Goal: Obtain resource: Download file/media

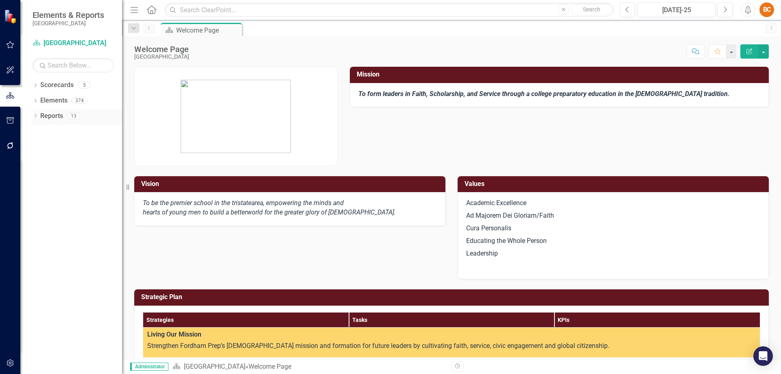
click at [63, 114] on link "Reports" at bounding box center [51, 115] width 23 height 9
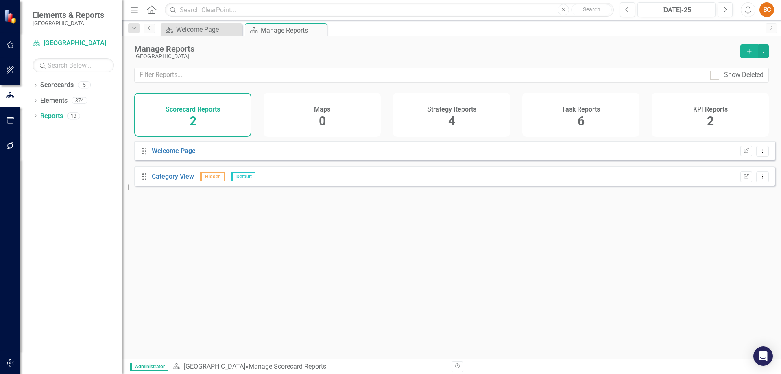
click at [220, 120] on div "Scorecard Reports 2" at bounding box center [192, 115] width 117 height 44
click at [447, 127] on div "Strategy Reports 4" at bounding box center [451, 115] width 117 height 44
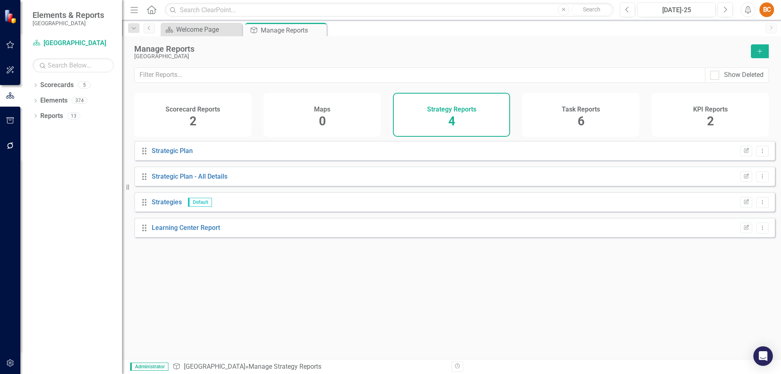
click at [590, 120] on div "Task Reports 6" at bounding box center [580, 115] width 117 height 44
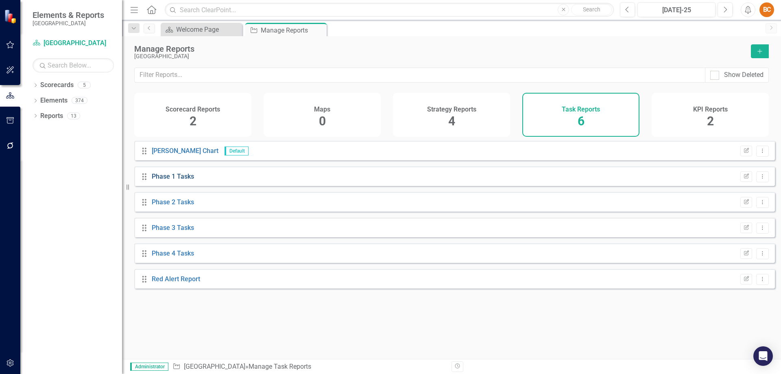
click at [190, 180] on link "Phase 1 Tasks" at bounding box center [173, 176] width 42 height 8
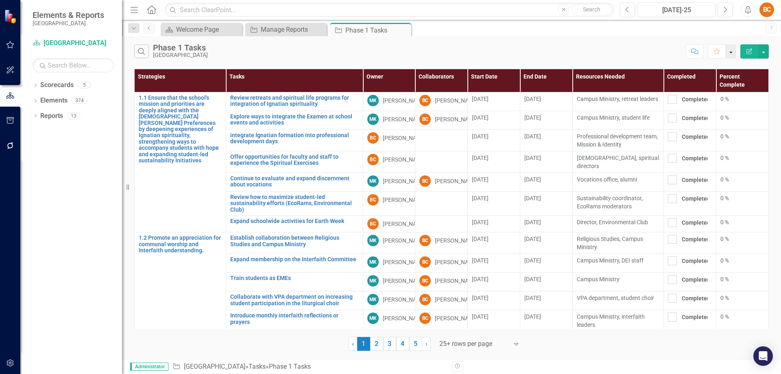
click at [731, 54] on button "button" at bounding box center [731, 51] width 11 height 14
click at [763, 53] on button "button" at bounding box center [763, 51] width 11 height 14
click at [755, 83] on link "PDF Export to PDF" at bounding box center [736, 82] width 64 height 15
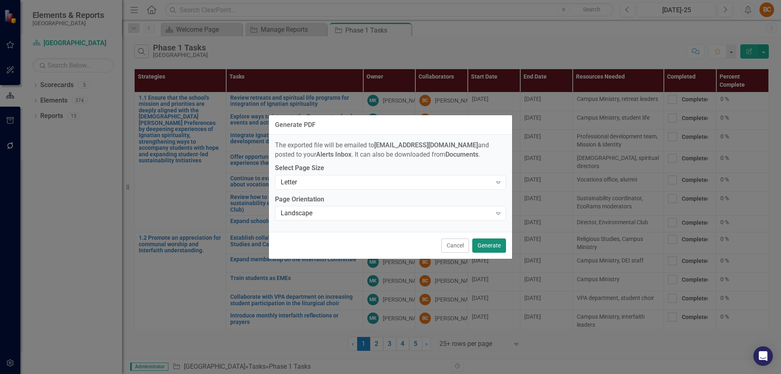
drag, startPoint x: 493, startPoint y: 248, endPoint x: 490, endPoint y: 244, distance: 5.3
click at [491, 247] on button "Generate" at bounding box center [489, 245] width 34 height 14
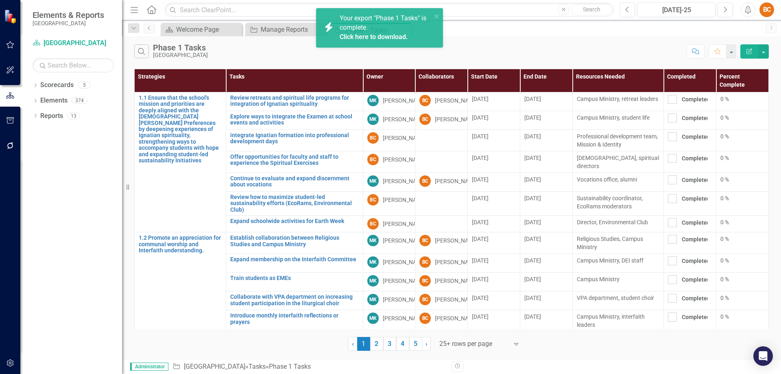
click at [403, 36] on link "Click here to download." at bounding box center [374, 37] width 68 height 8
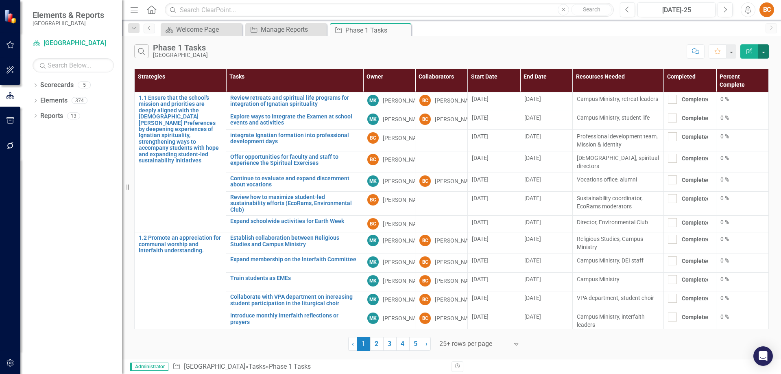
click at [765, 54] on button "button" at bounding box center [763, 51] width 11 height 14
click at [282, 32] on div "Manage Reports" at bounding box center [288, 29] width 54 height 10
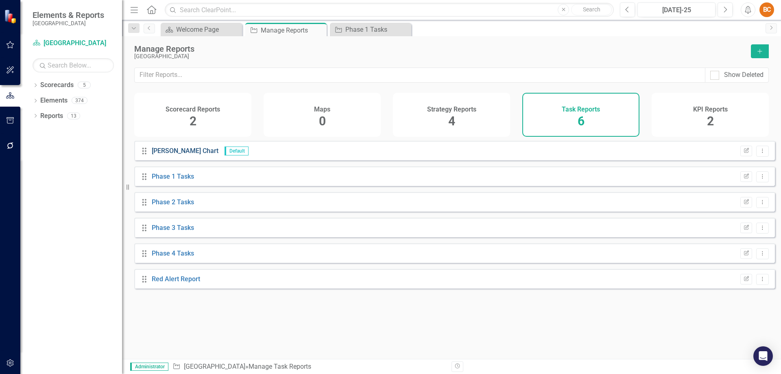
click at [175, 155] on link "[PERSON_NAME] Chart" at bounding box center [185, 151] width 67 height 8
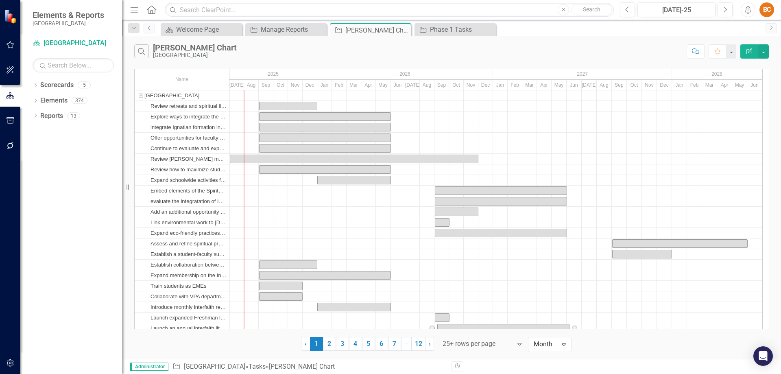
drag, startPoint x: 489, startPoint y: 327, endPoint x: 606, endPoint y: 333, distance: 116.5
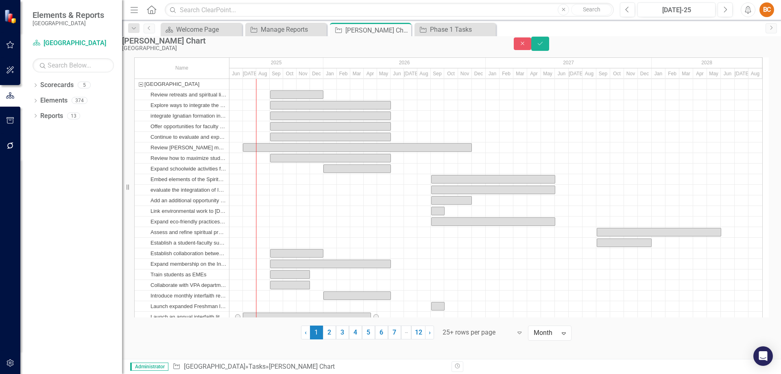
drag, startPoint x: 549, startPoint y: 327, endPoint x: 379, endPoint y: 326, distance: 170.8
click at [544, 46] on icon "Save" at bounding box center [539, 44] width 7 height 6
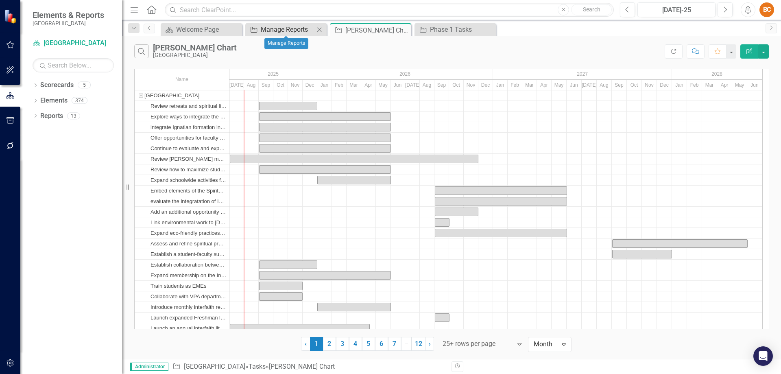
click at [275, 29] on div "Manage Reports" at bounding box center [288, 29] width 54 height 10
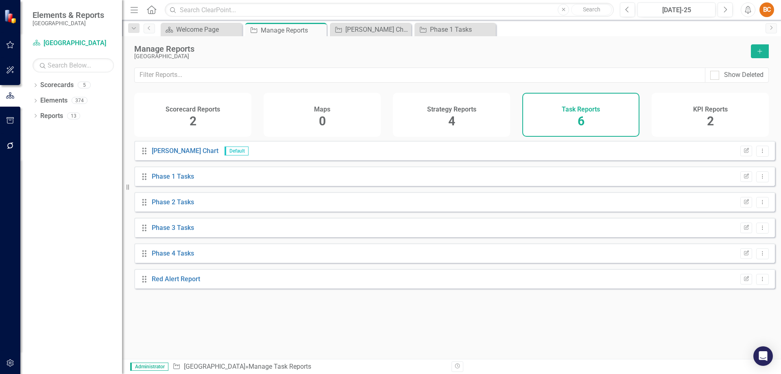
click at [473, 106] on h4 "Strategy Reports" at bounding box center [451, 109] width 49 height 7
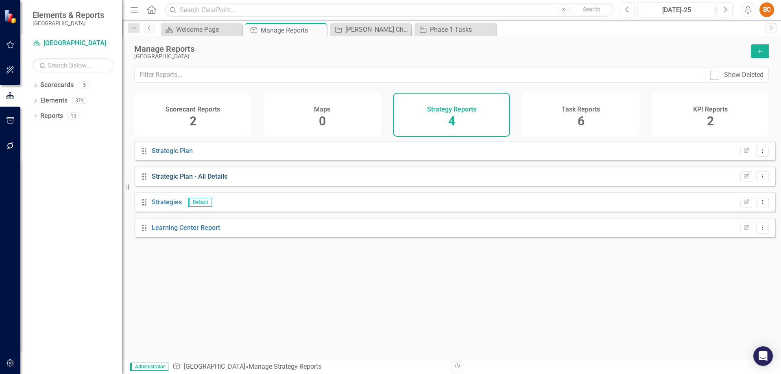
click at [210, 180] on link "Strategic Plan - All Details" at bounding box center [190, 176] width 76 height 8
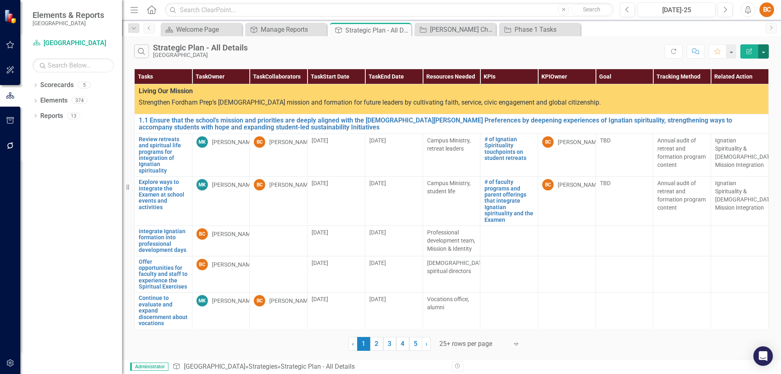
click at [766, 52] on button "button" at bounding box center [763, 51] width 11 height 14
click at [756, 83] on link "PDF Export to PDF" at bounding box center [736, 82] width 64 height 15
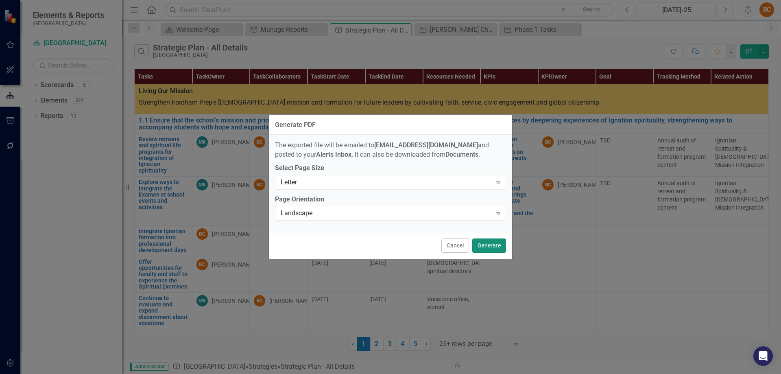
click at [492, 244] on button "Generate" at bounding box center [489, 245] width 34 height 14
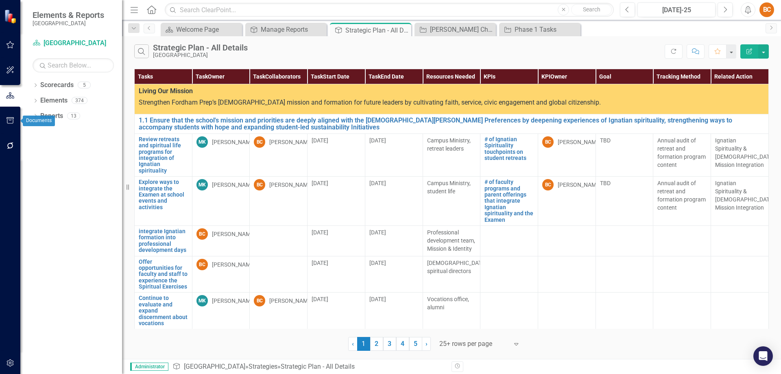
click at [13, 118] on icon "button" at bounding box center [10, 120] width 7 height 7
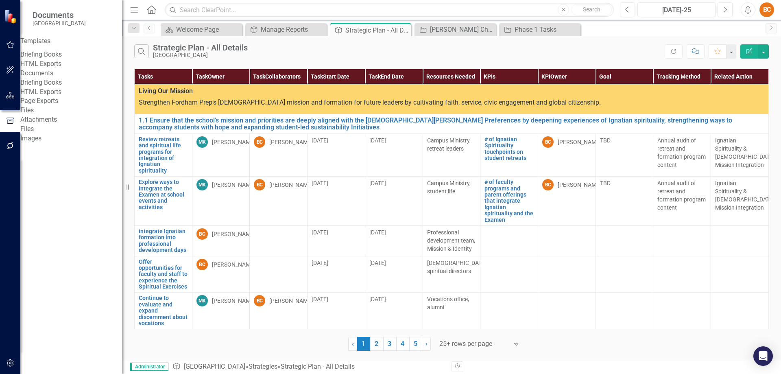
click at [64, 106] on link "Page Exports" at bounding box center [71, 100] width 102 height 9
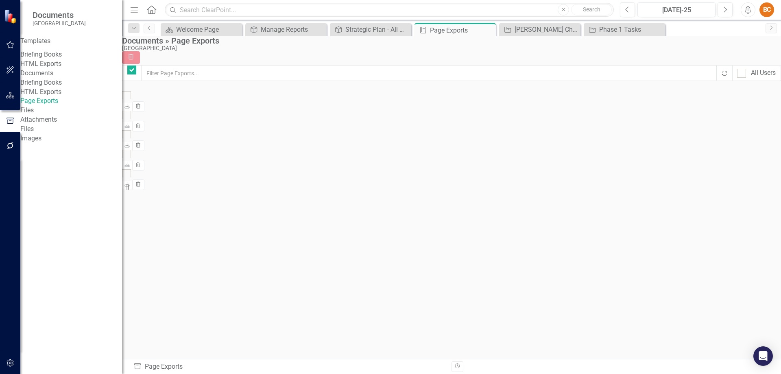
checkbox input "false"
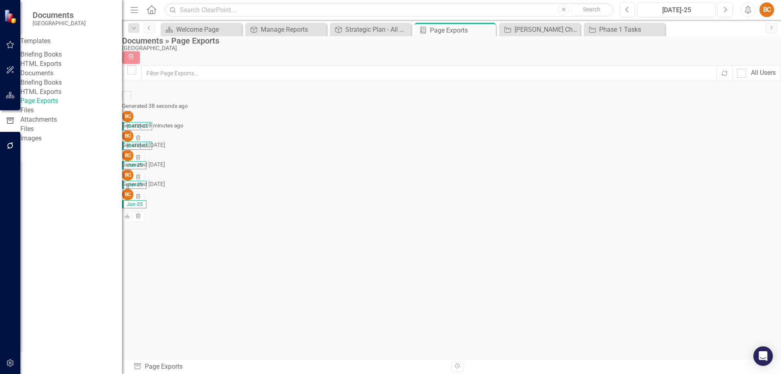
click at [209, 113] on link "Strategic Plan - All Details" at bounding box center [171, 117] width 76 height 8
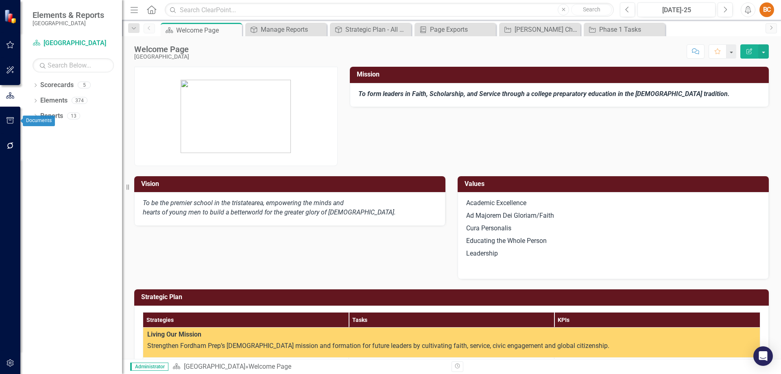
click at [9, 118] on icon "button" at bounding box center [10, 120] width 9 height 7
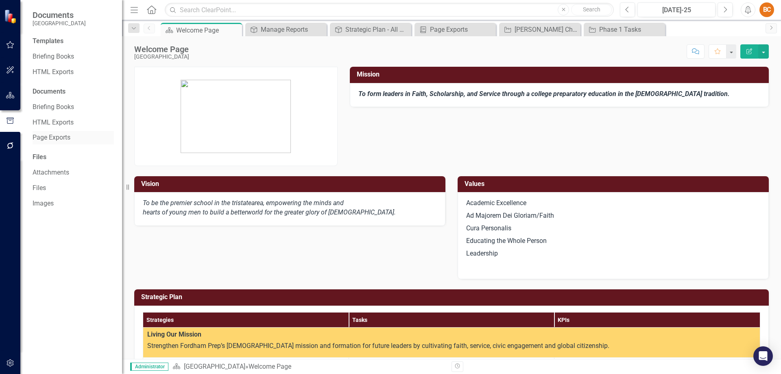
click at [65, 137] on link "Page Exports" at bounding box center [73, 137] width 81 height 9
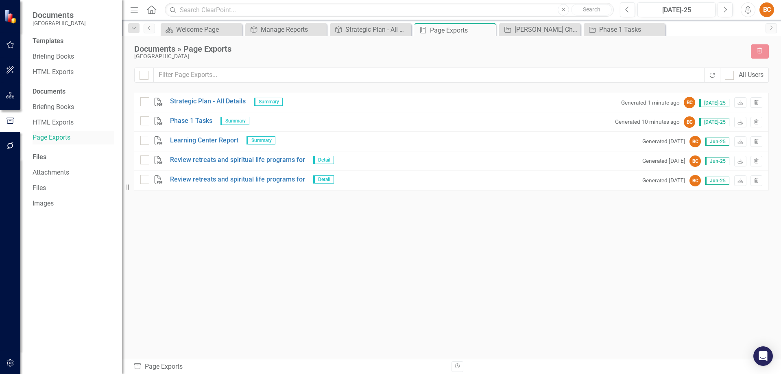
checkbox input "false"
click at [741, 103] on icon "Download" at bounding box center [740, 102] width 6 height 5
click at [358, 32] on div "Strategic Plan - All Details" at bounding box center [372, 29] width 54 height 10
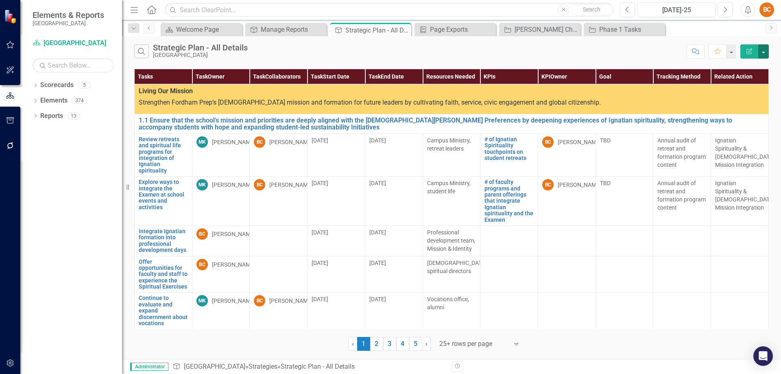
click at [765, 53] on button "button" at bounding box center [763, 51] width 11 height 14
click at [755, 80] on link "PDF Export to PDF" at bounding box center [736, 82] width 64 height 15
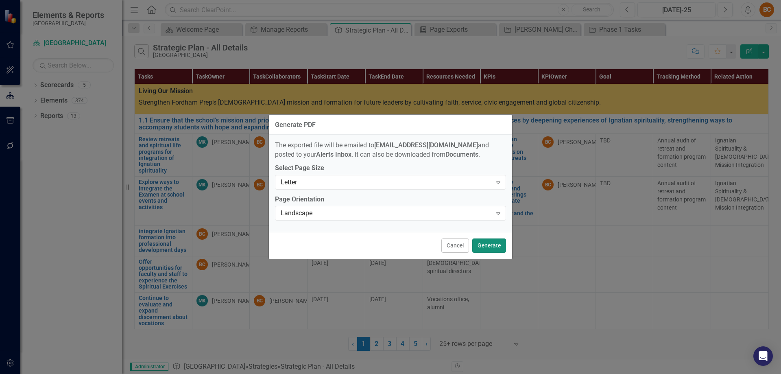
click at [492, 246] on button "Generate" at bounding box center [489, 245] width 34 height 14
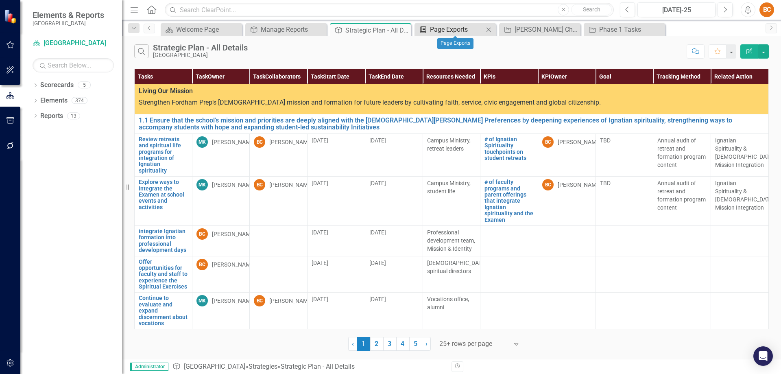
click at [456, 29] on div "Page Exports" at bounding box center [457, 29] width 54 height 10
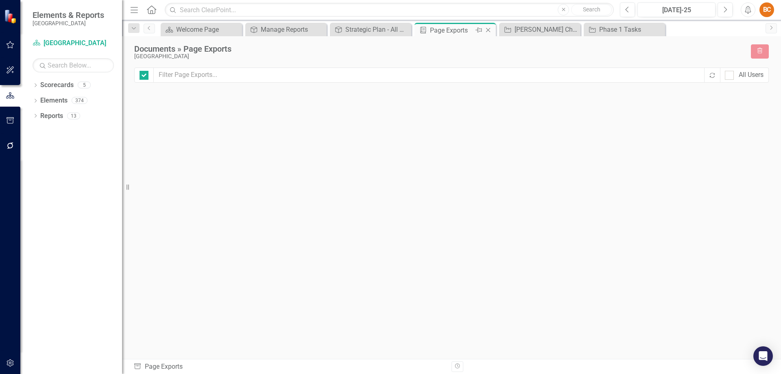
checkbox input "false"
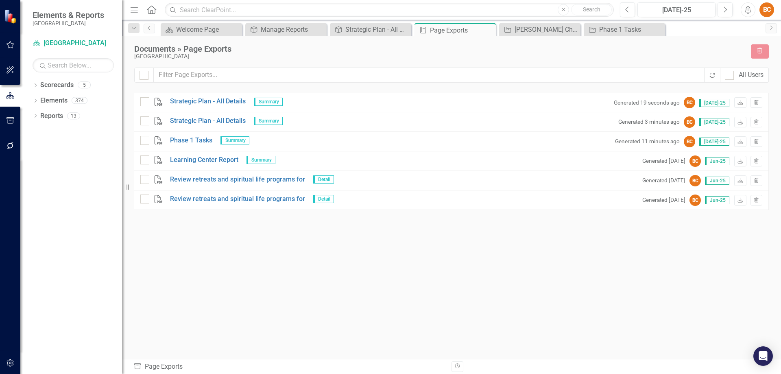
click at [739, 100] on link "Download" at bounding box center [740, 102] width 12 height 11
click at [740, 181] on icon "Download" at bounding box center [740, 181] width 6 height 5
click at [144, 122] on input "checkbox" at bounding box center [142, 118] width 5 height 5
click at [759, 50] on icon "Trash" at bounding box center [759, 51] width 7 height 6
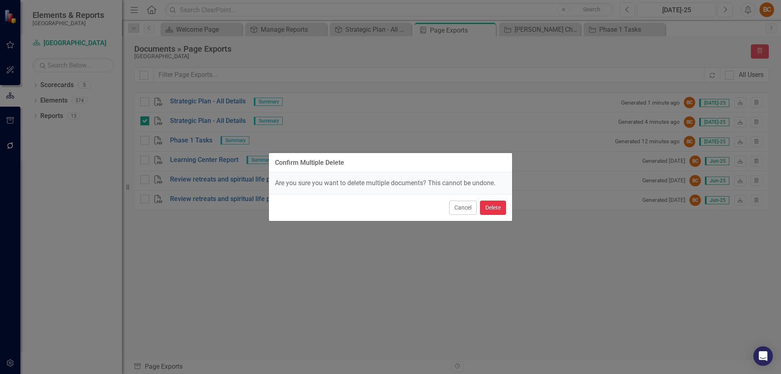
click at [490, 204] on button "Delete" at bounding box center [493, 208] width 26 height 14
checkbox input "false"
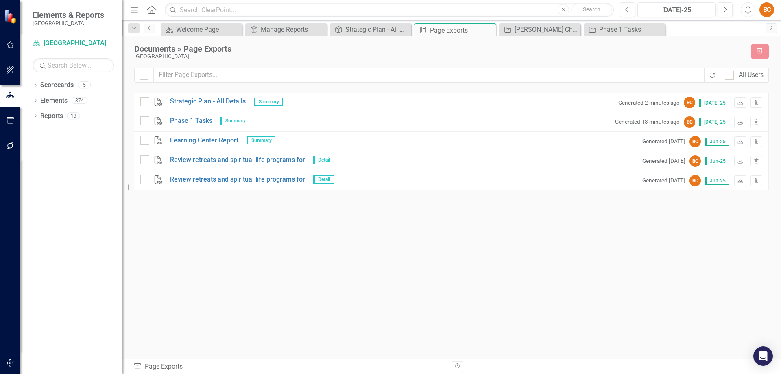
click at [713, 42] on div "Documents » Page Exports [GEOGRAPHIC_DATA] Trash Recalculate All Users PDF Stra…" at bounding box center [451, 197] width 659 height 323
click at [274, 31] on div "Manage Reports" at bounding box center [288, 29] width 54 height 10
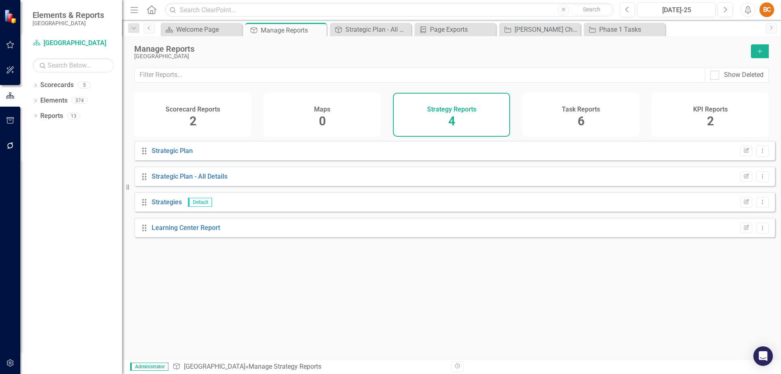
click at [586, 120] on div "Task Reports 6" at bounding box center [580, 115] width 117 height 44
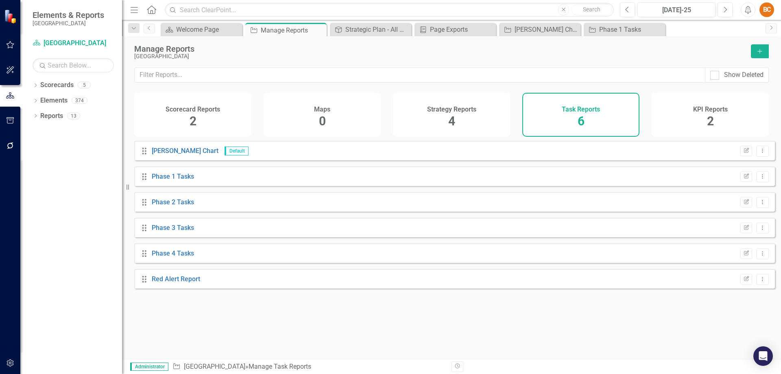
click at [707, 123] on span "2" at bounding box center [710, 121] width 7 height 14
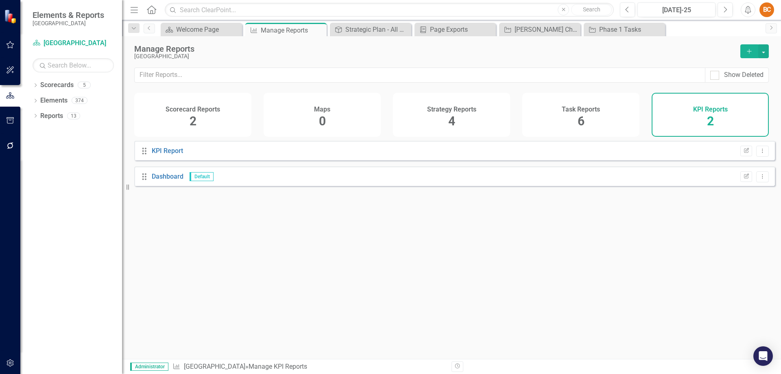
click at [451, 122] on span "4" at bounding box center [451, 121] width 7 height 14
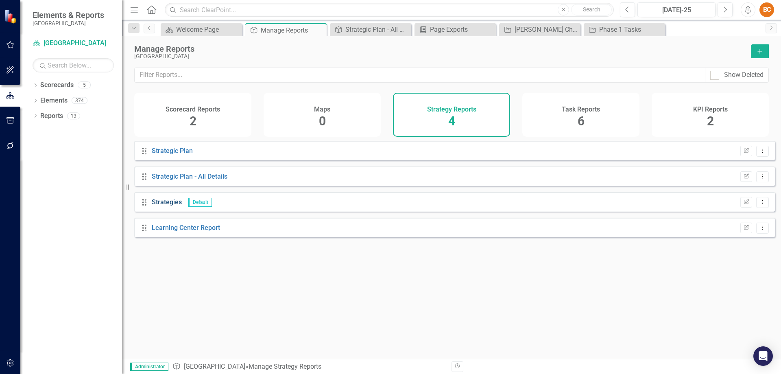
click at [170, 206] on link "Strategies" at bounding box center [167, 202] width 30 height 8
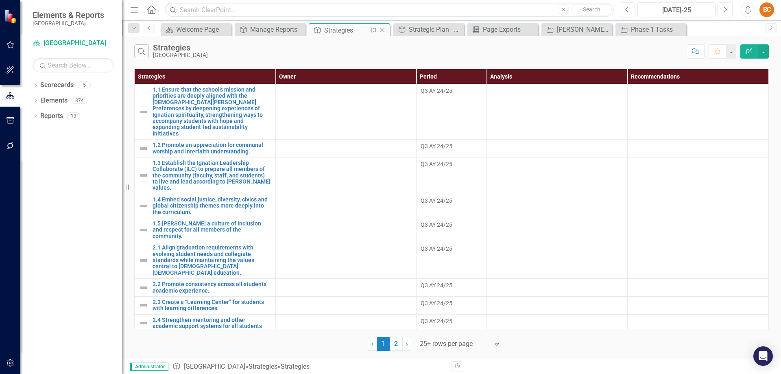
click at [381, 30] on icon "Close" at bounding box center [382, 30] width 8 height 7
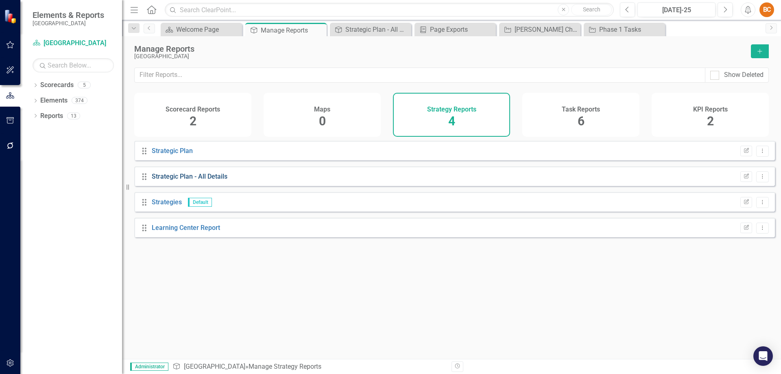
click at [205, 180] on link "Strategic Plan - All Details" at bounding box center [190, 176] width 76 height 8
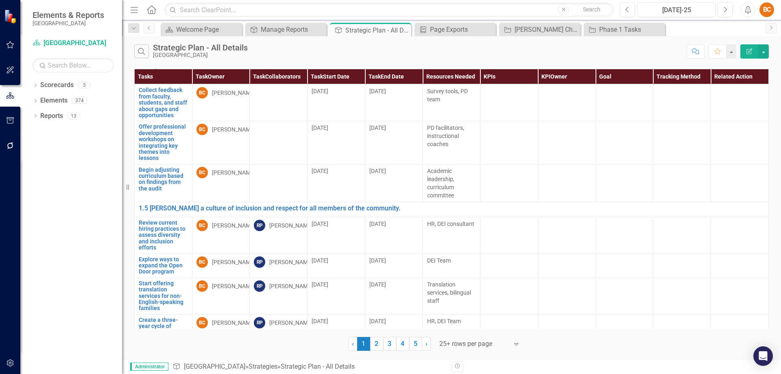
scroll to position [2038, 0]
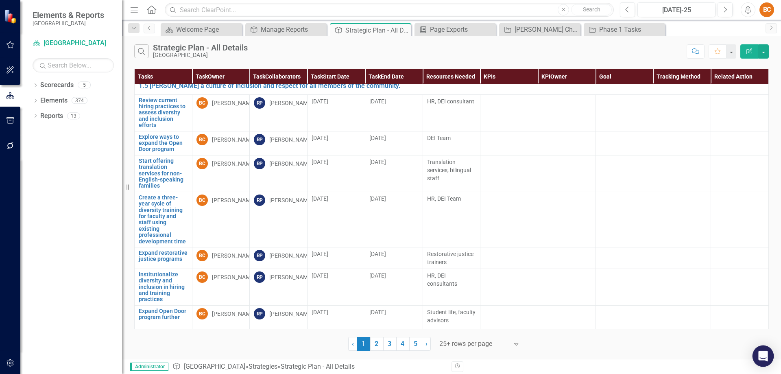
click at [762, 357] on icon "Open Intercom Messenger" at bounding box center [763, 356] width 11 height 11
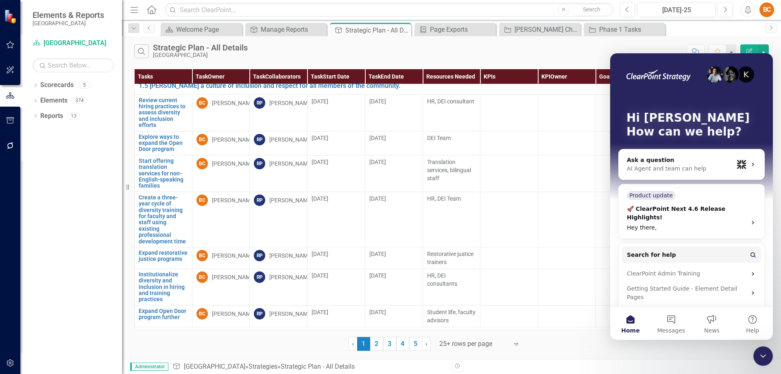
scroll to position [0, 0]
click at [678, 167] on div "AI Agent and team can help" at bounding box center [680, 168] width 107 height 9
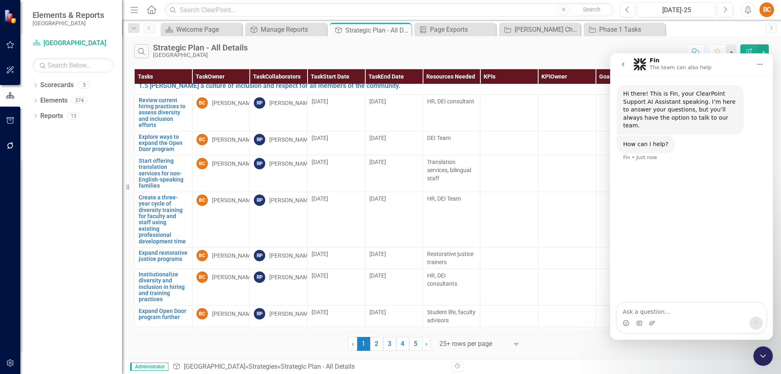
click at [653, 311] on textarea "Ask a question…" at bounding box center [691, 310] width 149 height 14
type textarea "I am trying to export the report entitle strategic plan-All details and it is n…"
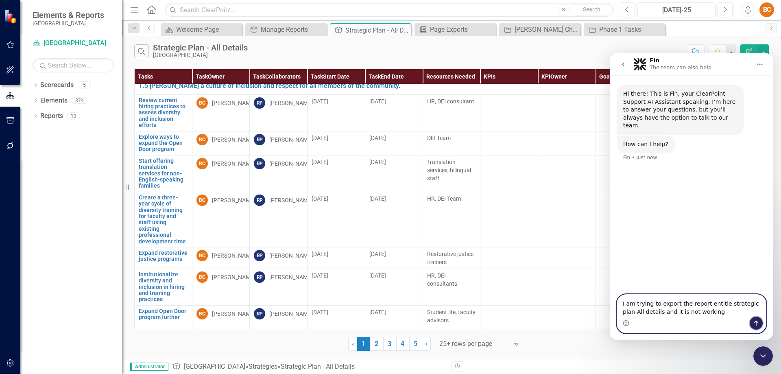
click at [755, 323] on icon "Send a message…" at bounding box center [756, 323] width 7 height 7
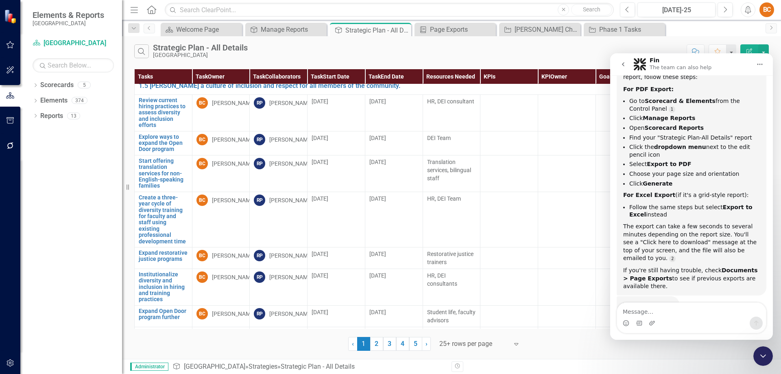
scroll to position [144, 0]
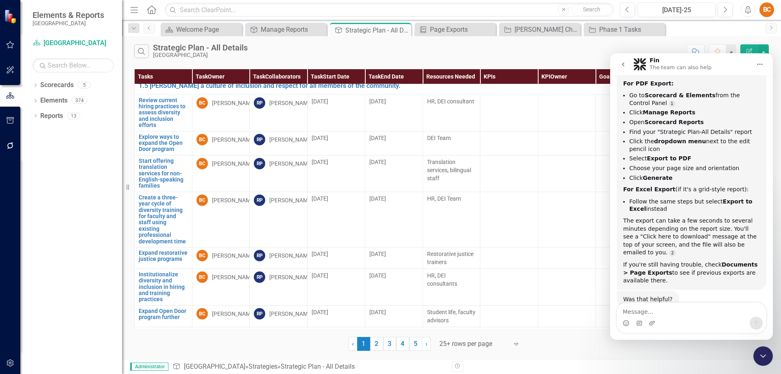
click at [764, 353] on icon "Close Intercom Messenger" at bounding box center [763, 356] width 10 height 10
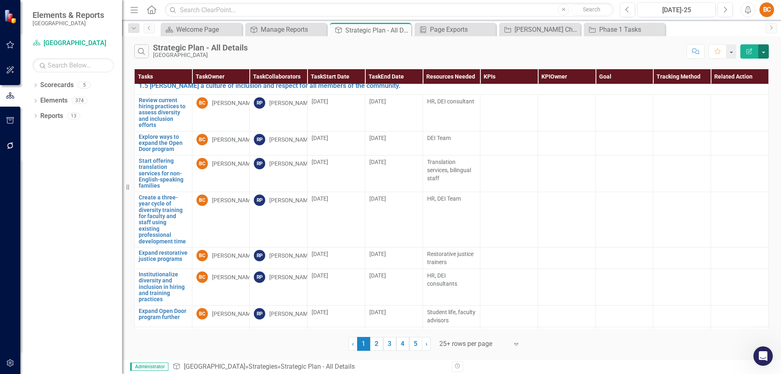
click at [765, 51] on button "button" at bounding box center [763, 51] width 11 height 14
click at [751, 97] on link "Excel Export to Excel" at bounding box center [736, 97] width 64 height 15
click at [14, 116] on button "button" at bounding box center [10, 120] width 18 height 17
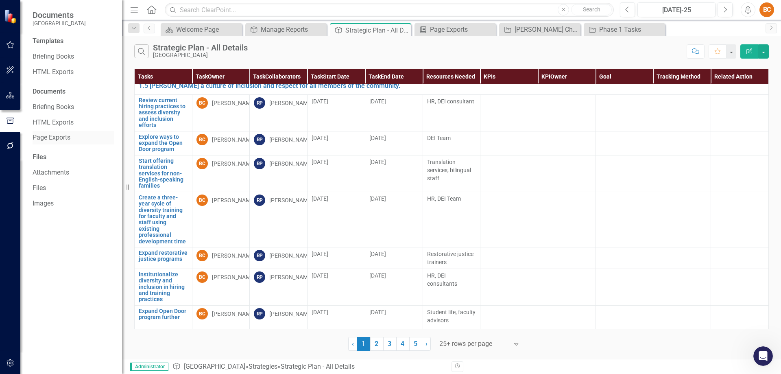
click at [56, 136] on link "Page Exports" at bounding box center [73, 137] width 81 height 9
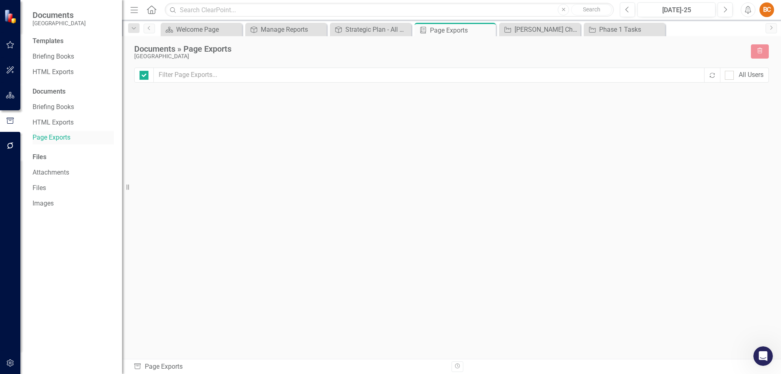
checkbox input "false"
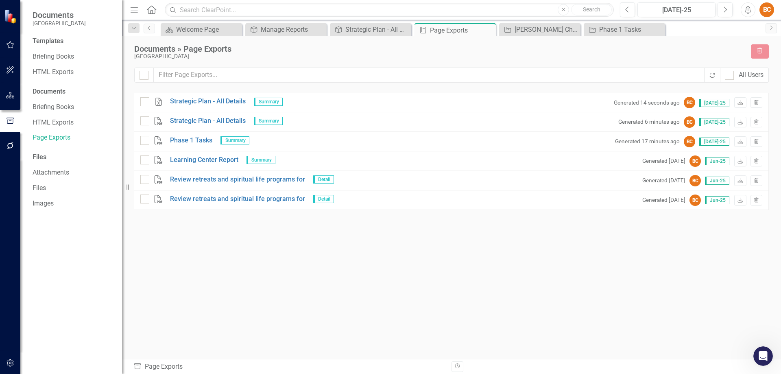
click at [743, 101] on icon "Download" at bounding box center [740, 102] width 6 height 5
click at [764, 355] on icon "Open Intercom Messenger" at bounding box center [762, 355] width 13 height 13
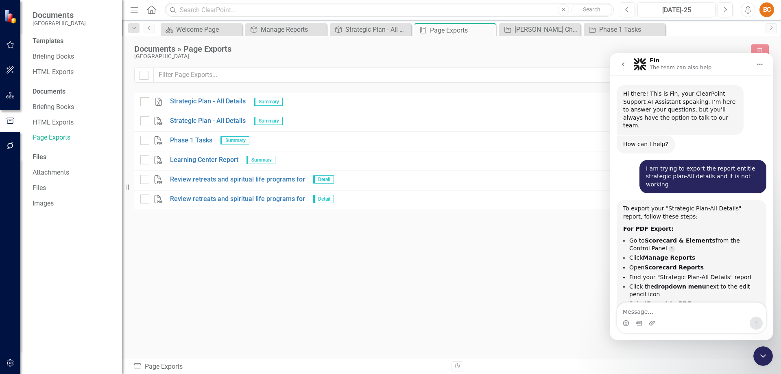
scroll to position [144, 0]
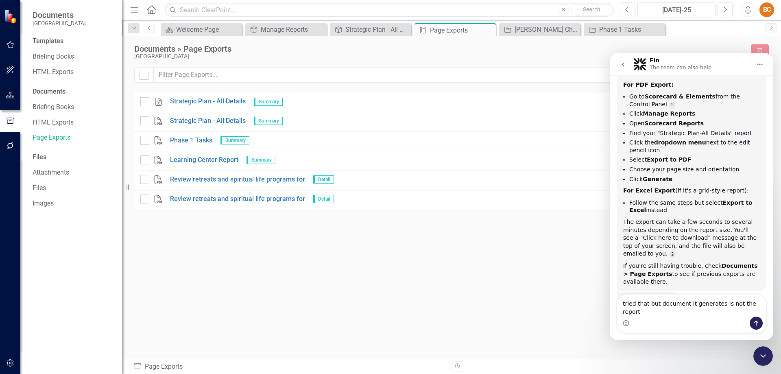
type textarea "tried that but document it generates is not the report"
click at [757, 323] on icon "Send a message…" at bounding box center [756, 323] width 7 height 7
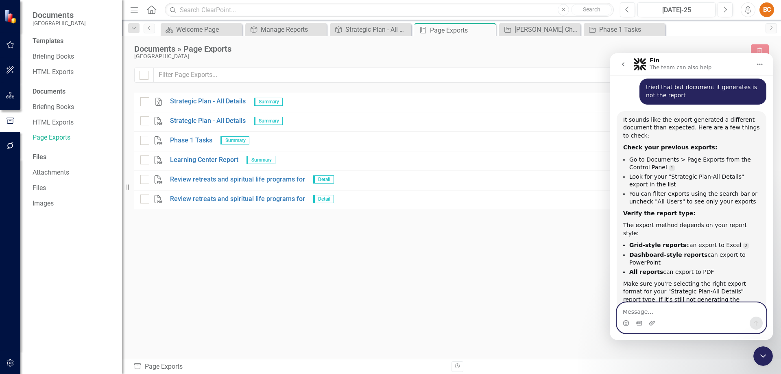
scroll to position [388, 0]
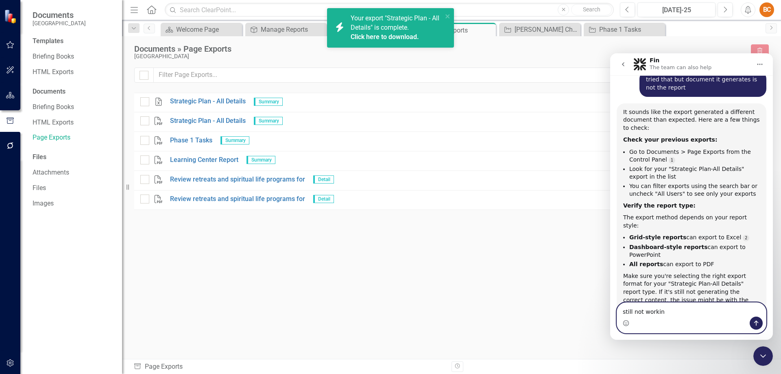
type textarea "still not working"
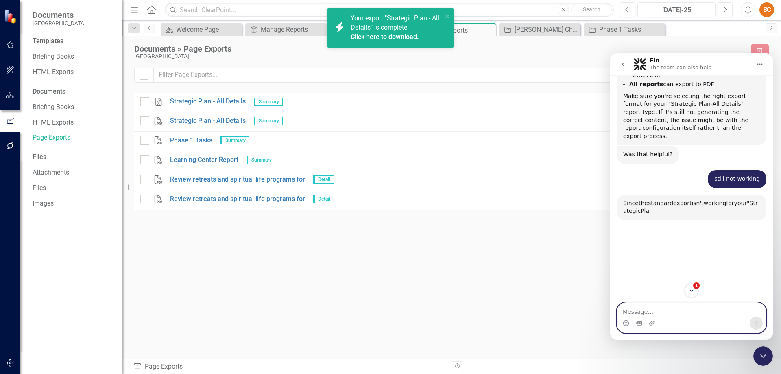
scroll to position [625, 0]
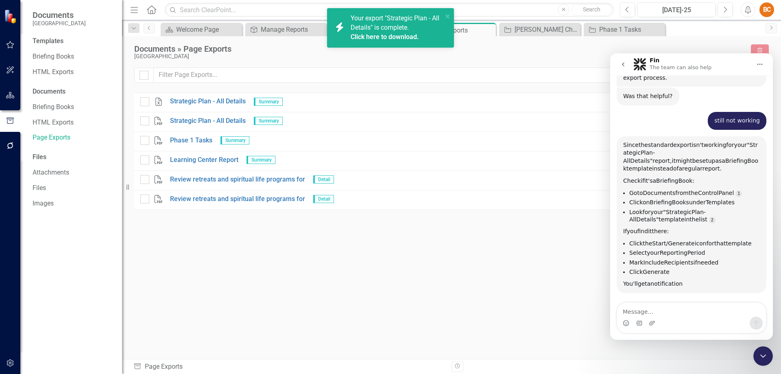
click at [407, 37] on link "Click here to download." at bounding box center [385, 37] width 68 height 8
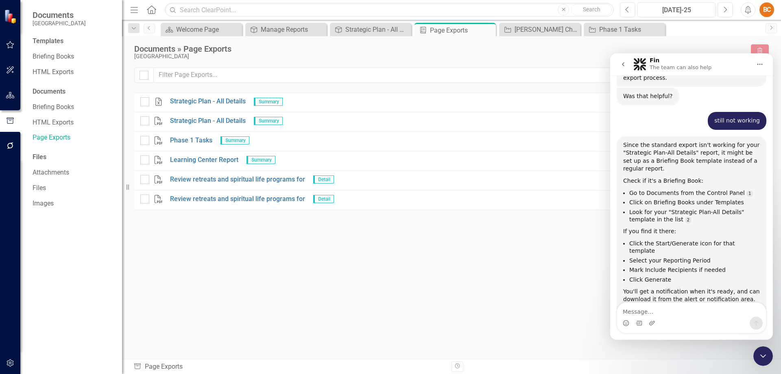
scroll to position [641, 0]
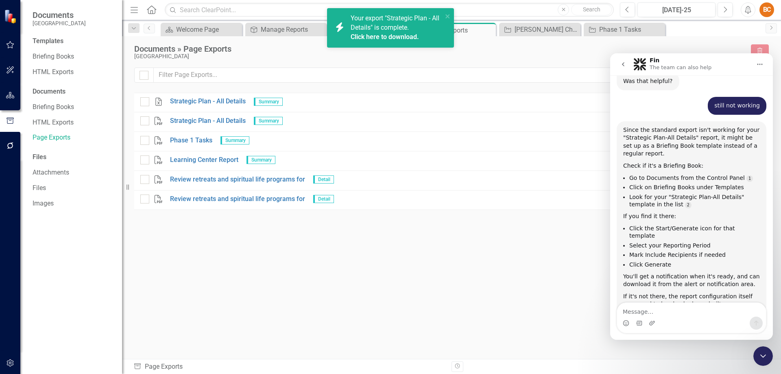
click at [398, 35] on link "Click here to download." at bounding box center [385, 37] width 68 height 8
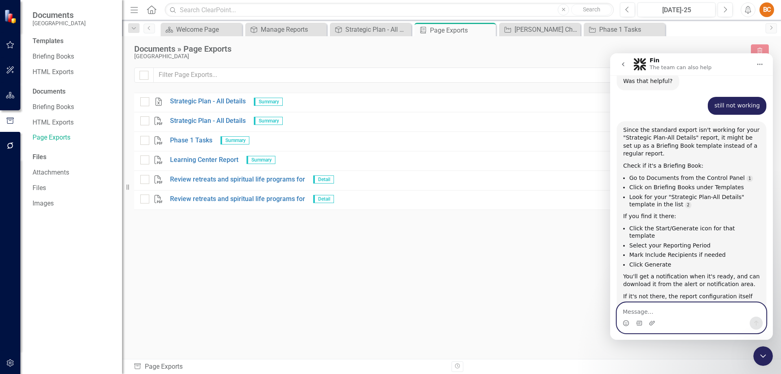
click at [634, 310] on textarea "Message…" at bounding box center [691, 310] width 149 height 14
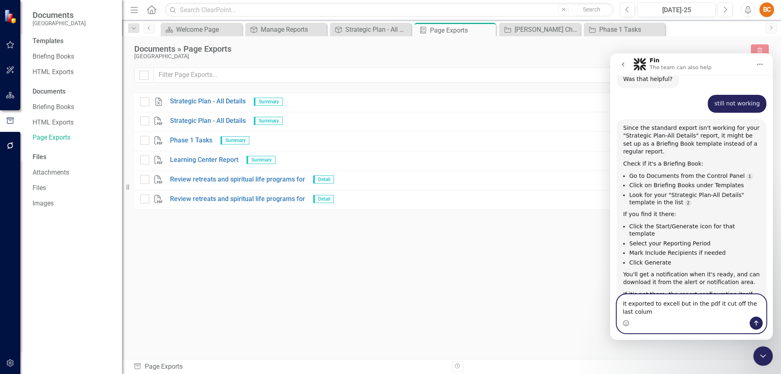
type textarea "it exported to excell but in the pdf it cut off the last column"
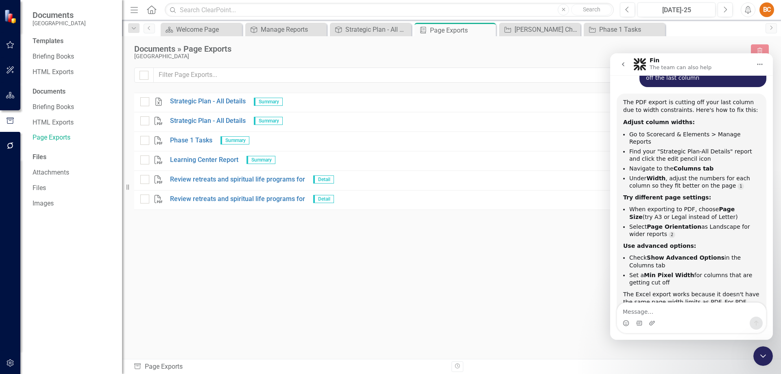
scroll to position [924, 0]
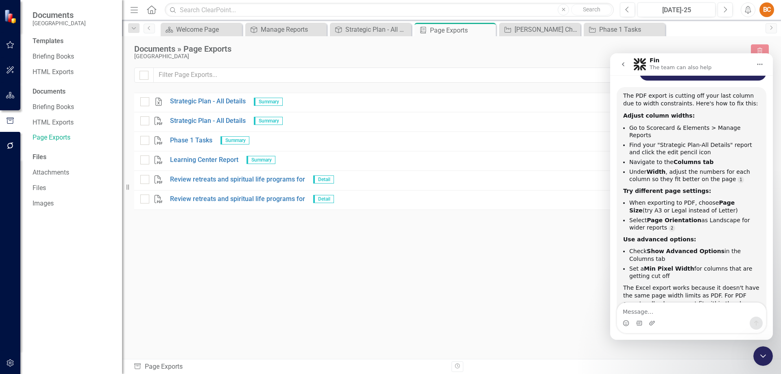
click at [483, 297] on div "Excel Strategic Plan - All Details Summary Generated 4 minutes ago BC [DATE]-25…" at bounding box center [451, 211] width 634 height 236
click at [359, 29] on div "Strategic Plan - All Details" at bounding box center [372, 29] width 54 height 10
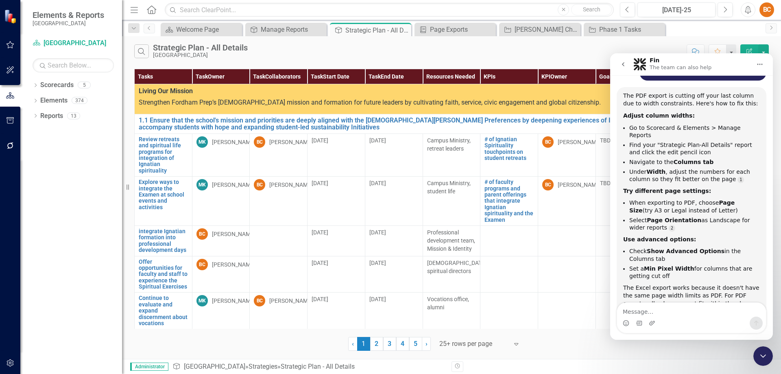
click at [620, 64] on icon "go back" at bounding box center [623, 64] width 7 height 7
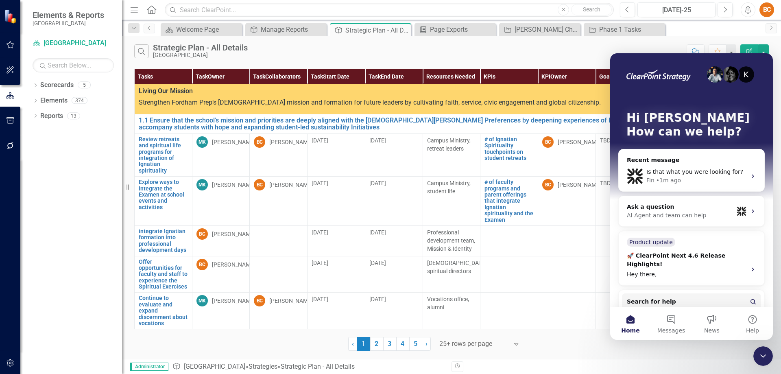
scroll to position [859, 0]
click at [671, 322] on button "Messages" at bounding box center [671, 323] width 41 height 33
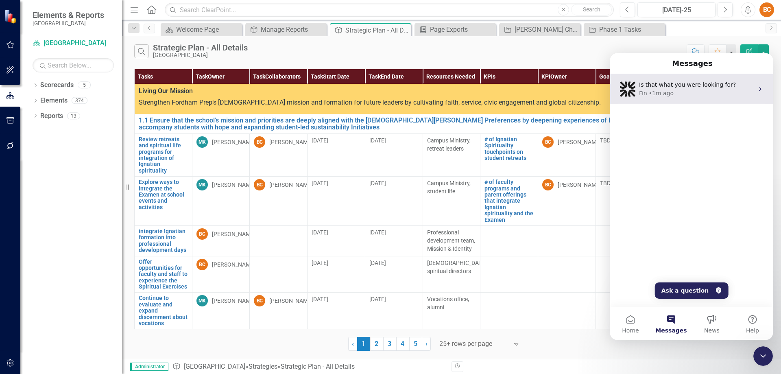
click at [758, 89] on icon "Intercom messenger" at bounding box center [760, 89] width 7 height 7
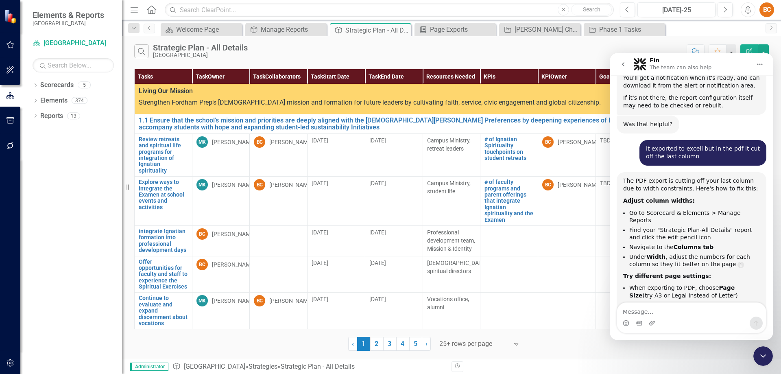
scroll to position [924, 0]
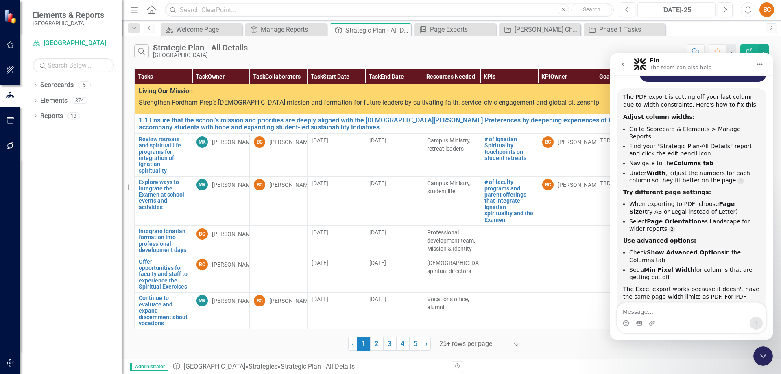
click at [765, 355] on icon "Close Intercom Messenger" at bounding box center [763, 356] width 10 height 10
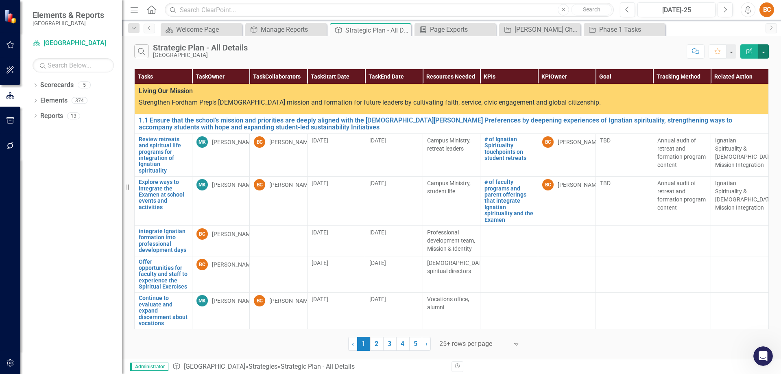
click at [762, 52] on button "button" at bounding box center [763, 51] width 11 height 14
click at [748, 83] on link "PDF Export to PDF" at bounding box center [736, 82] width 64 height 15
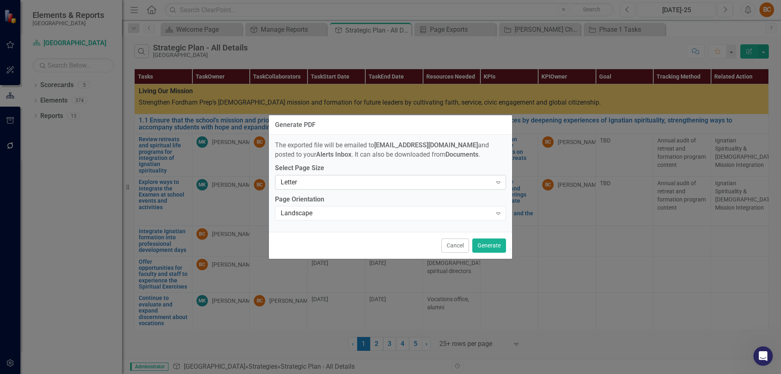
click at [499, 181] on icon at bounding box center [498, 182] width 4 height 2
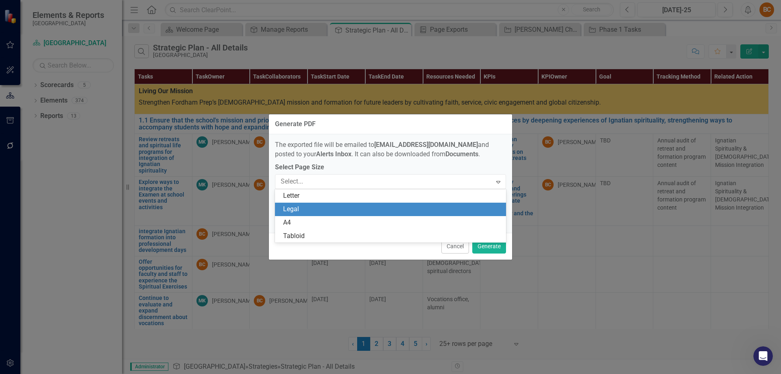
click at [430, 207] on div "Legal" at bounding box center [392, 209] width 218 height 9
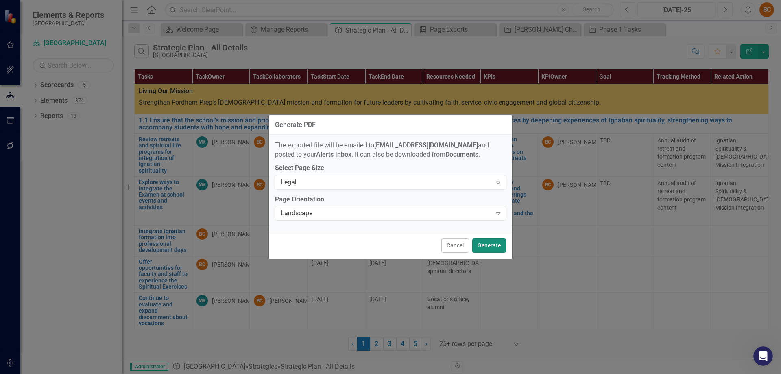
click at [495, 246] on button "Generate" at bounding box center [489, 245] width 34 height 14
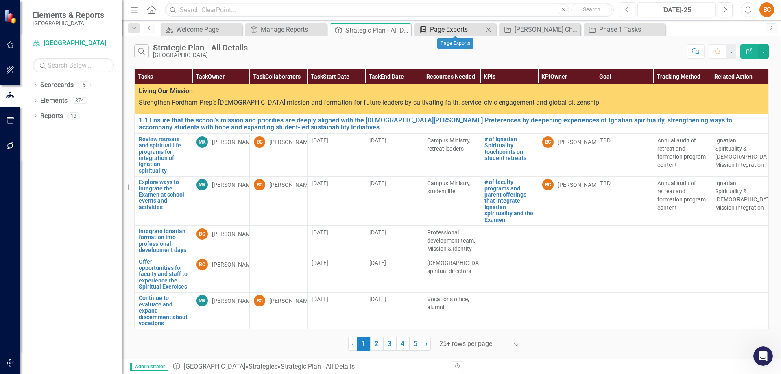
click at [447, 30] on div "Page Exports" at bounding box center [457, 29] width 54 height 10
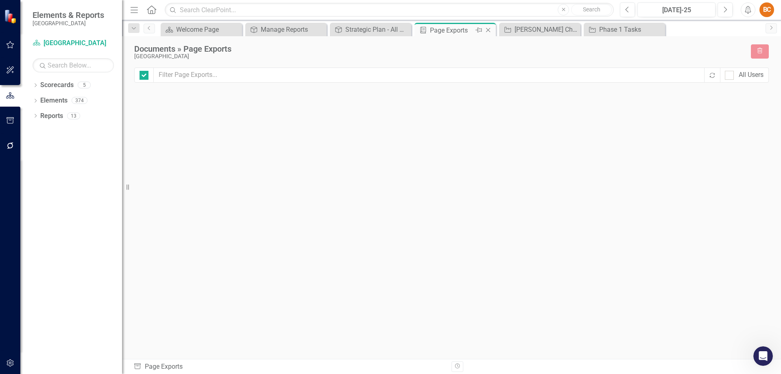
checkbox input "false"
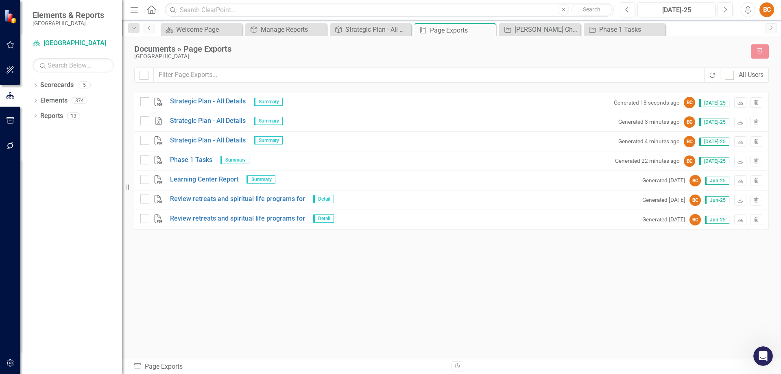
click at [740, 101] on icon "Download" at bounding box center [740, 102] width 6 height 5
click at [759, 354] on icon "Open Intercom Messenger" at bounding box center [762, 355] width 13 height 13
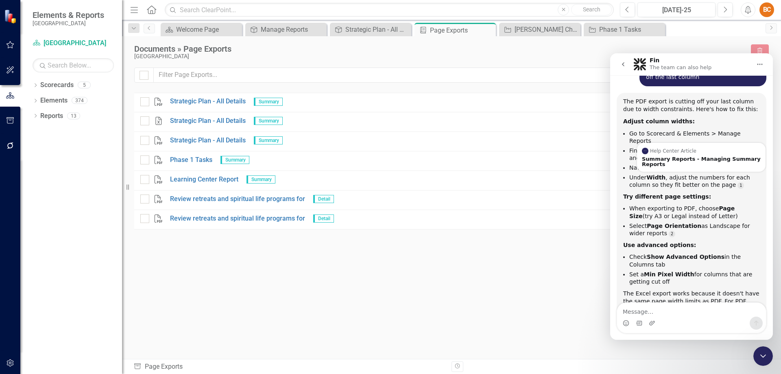
scroll to position [924, 0]
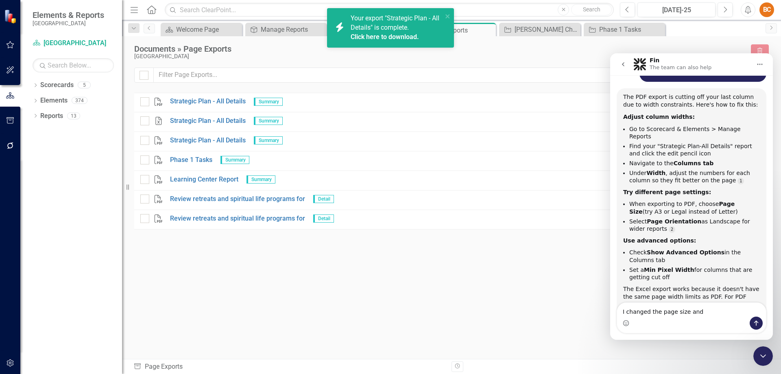
click at [402, 34] on link "Click here to download." at bounding box center [385, 37] width 68 height 8
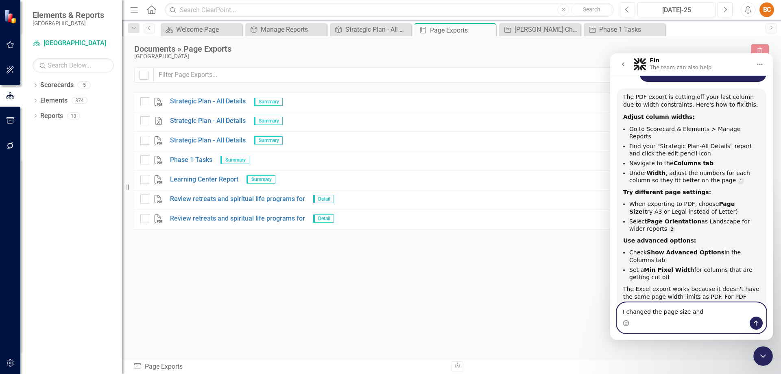
click at [666, 309] on textarea "I changed the page size and" at bounding box center [691, 310] width 149 height 14
drag, startPoint x: 694, startPoint y: 309, endPoint x: 616, endPoint y: 315, distance: 78.4
click at [616, 315] on div "I changed the page size and I changed the page size and" at bounding box center [691, 317] width 163 height 31
type textarea "perfect! got it"
click at [758, 321] on icon "Send a message…" at bounding box center [756, 323] width 7 height 7
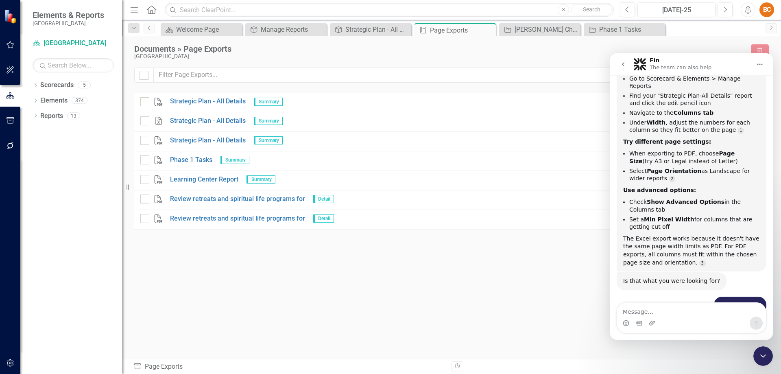
scroll to position [988, 0]
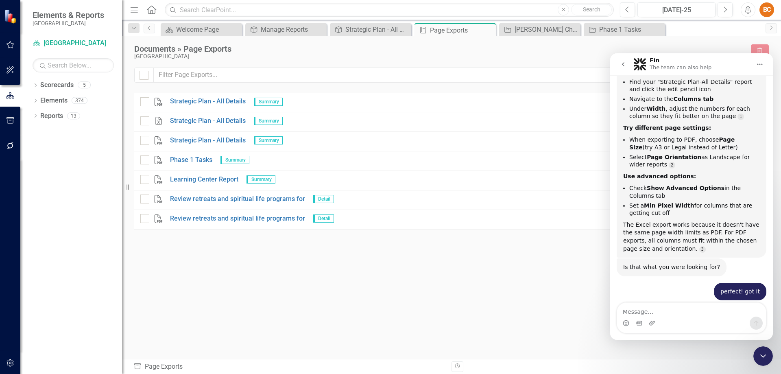
click at [763, 355] on icon "Close Intercom Messenger" at bounding box center [763, 356] width 10 height 10
